Goal: Find specific page/section: Find specific page/section

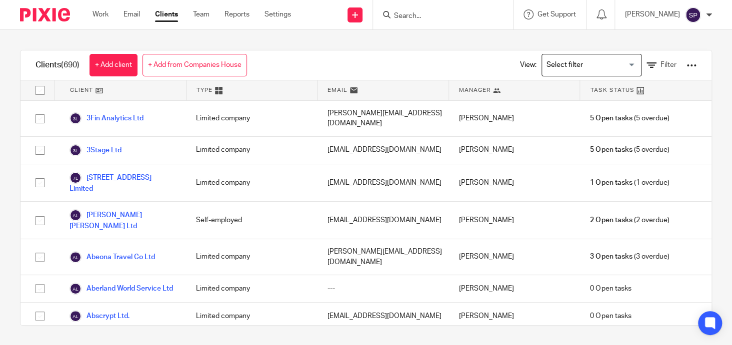
click at [393, 15] on input "Search" at bounding box center [438, 16] width 90 height 9
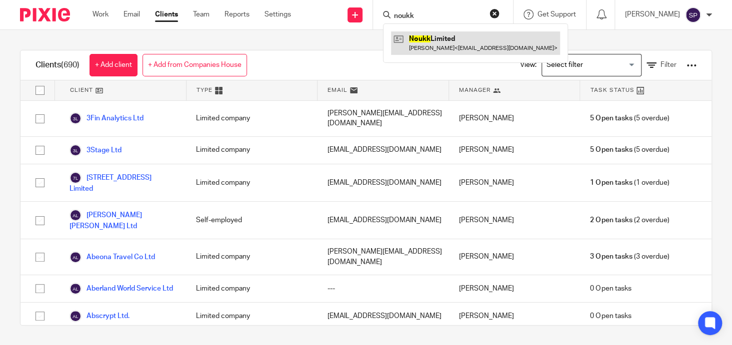
type input "noukk"
click at [436, 37] on link at bounding box center [475, 42] width 169 height 23
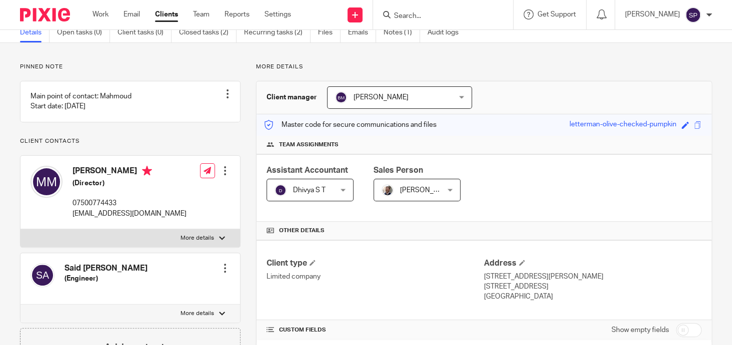
scroll to position [150, 0]
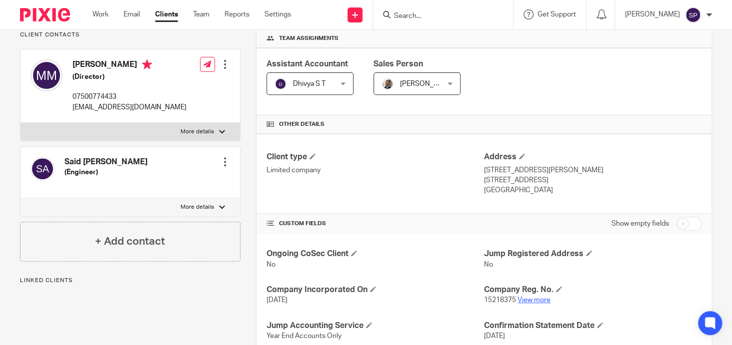
click at [529, 298] on link "View more" at bounding box center [533, 300] width 33 height 7
click at [404, 12] on input "Search" at bounding box center [438, 16] width 90 height 9
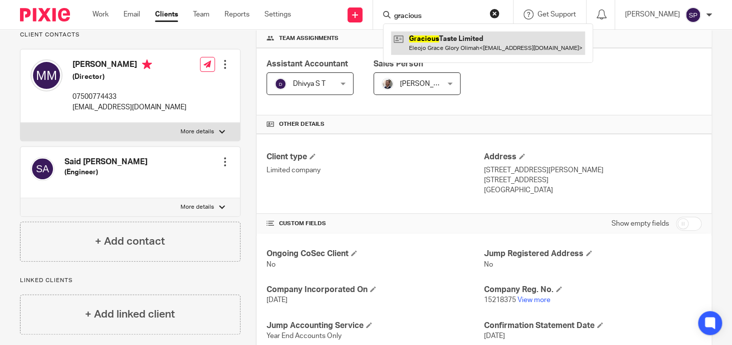
type input "gracious"
click at [435, 38] on link at bounding box center [488, 42] width 194 height 23
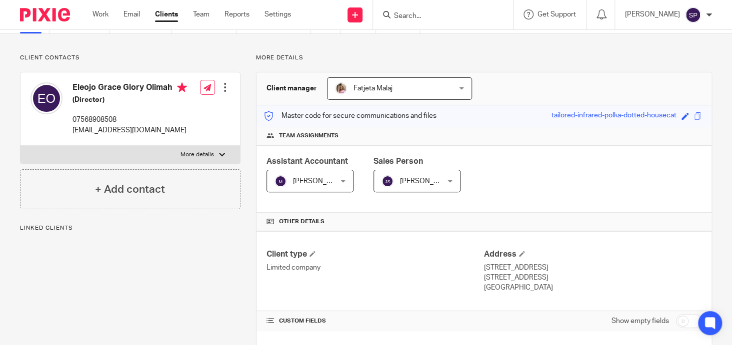
scroll to position [150, 0]
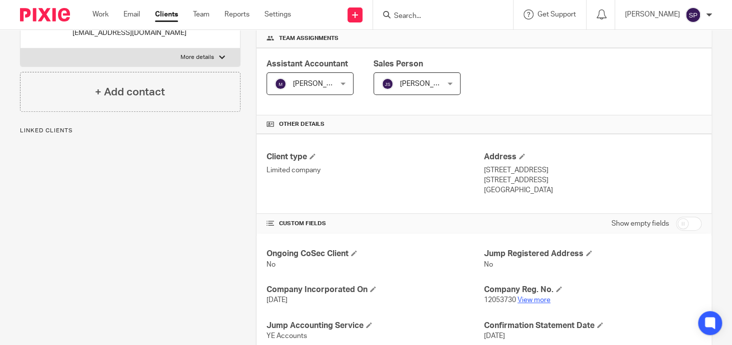
click at [524, 299] on link "View more" at bounding box center [533, 300] width 33 height 7
